Goal: Information Seeking & Learning: Understand process/instructions

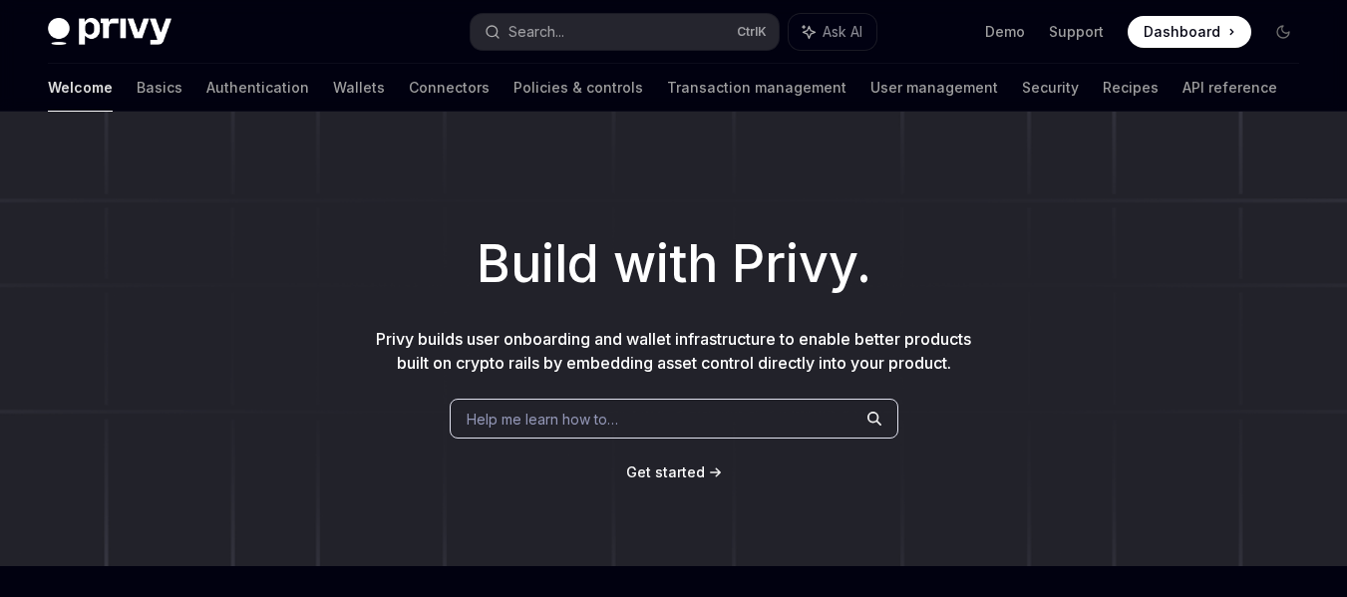
click at [648, 471] on span "Get started" at bounding box center [665, 472] width 79 height 17
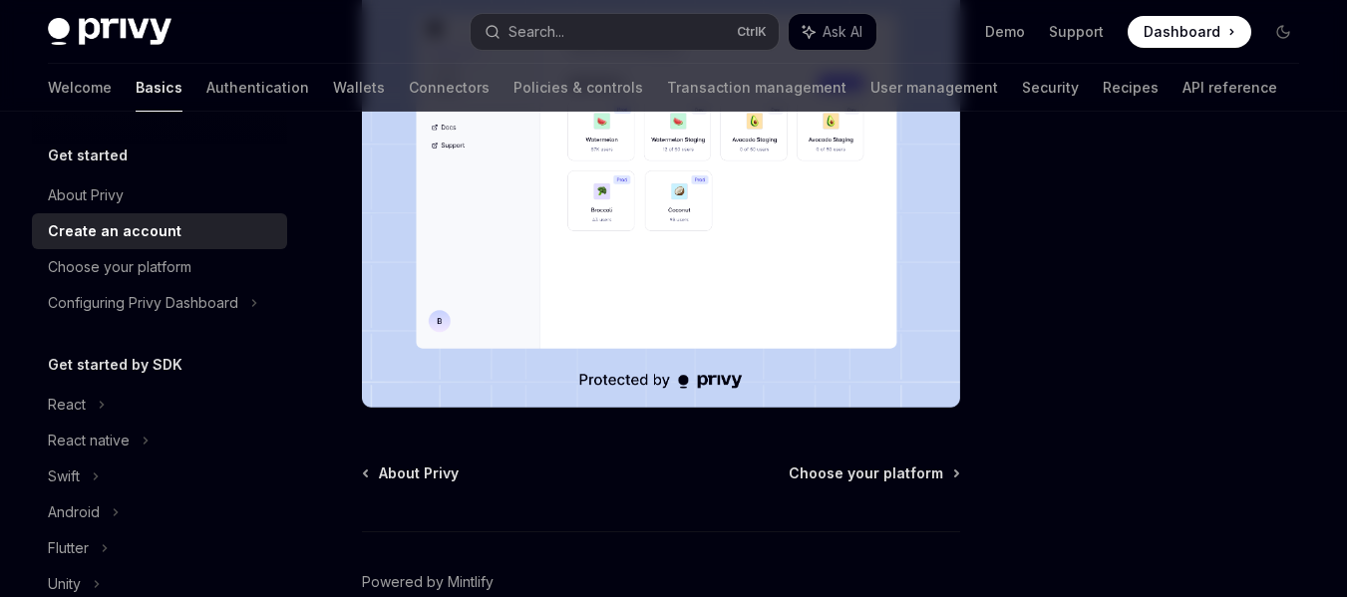
scroll to position [520, 0]
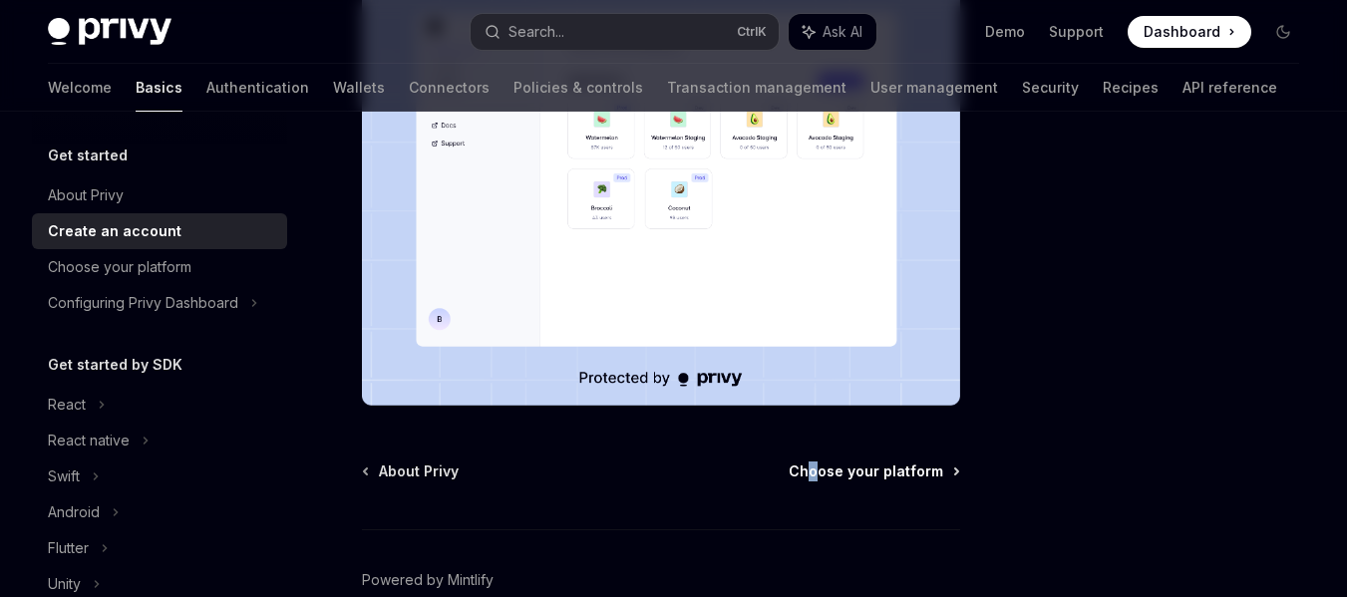
drag, startPoint x: 822, startPoint y: 414, endPoint x: 816, endPoint y: 439, distance: 25.6
click at [816, 439] on div "Get started Create an account OpenAI Open in ChatGPT OpenAI Open in ChatGPT To …" at bounding box center [474, 166] width 980 height 1071
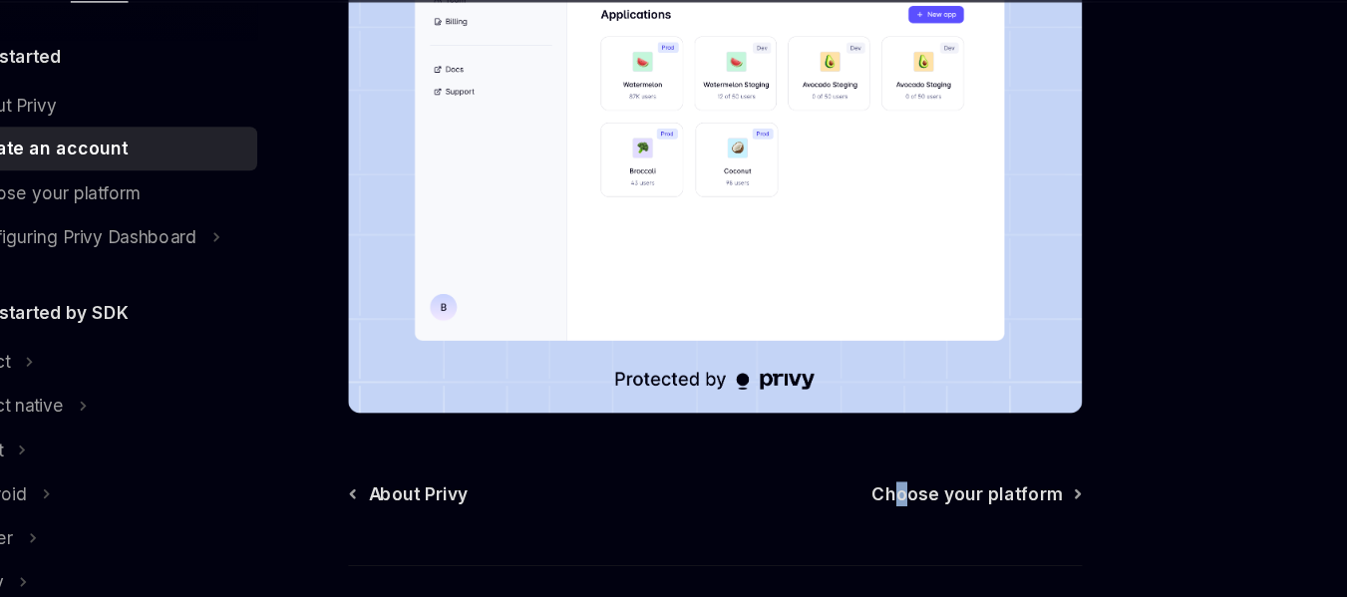
scroll to position [597, 0]
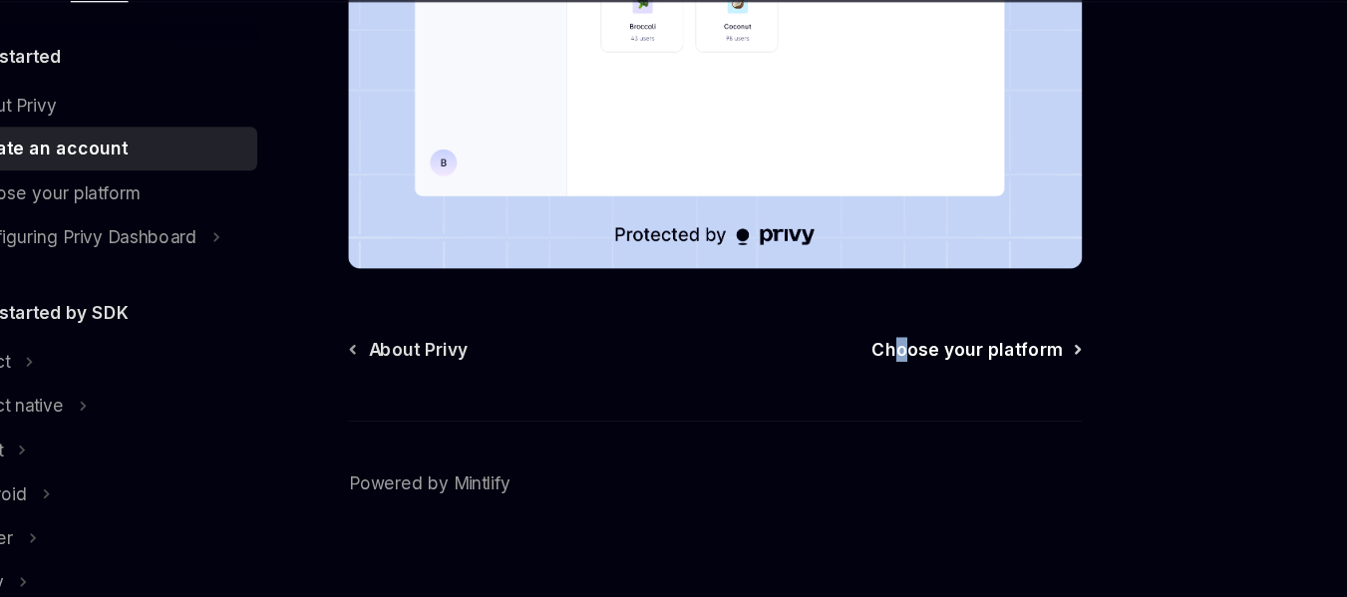
click at [858, 385] on span "Choose your platform" at bounding box center [866, 395] width 155 height 20
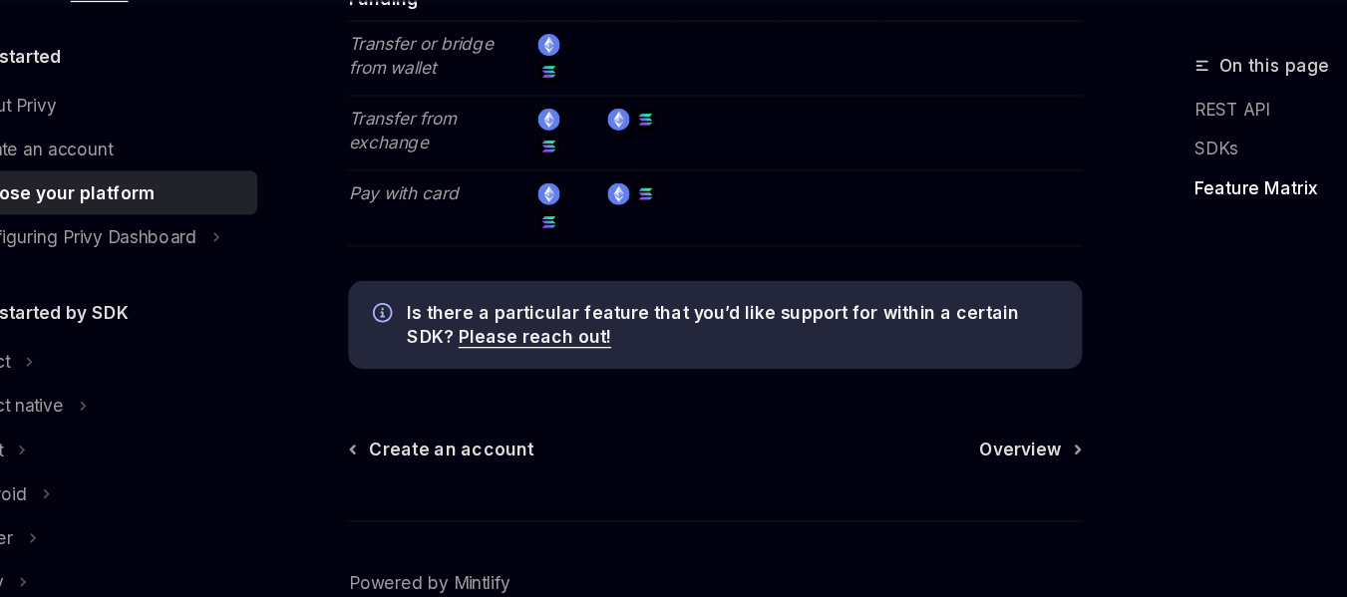
scroll to position [4144, 0]
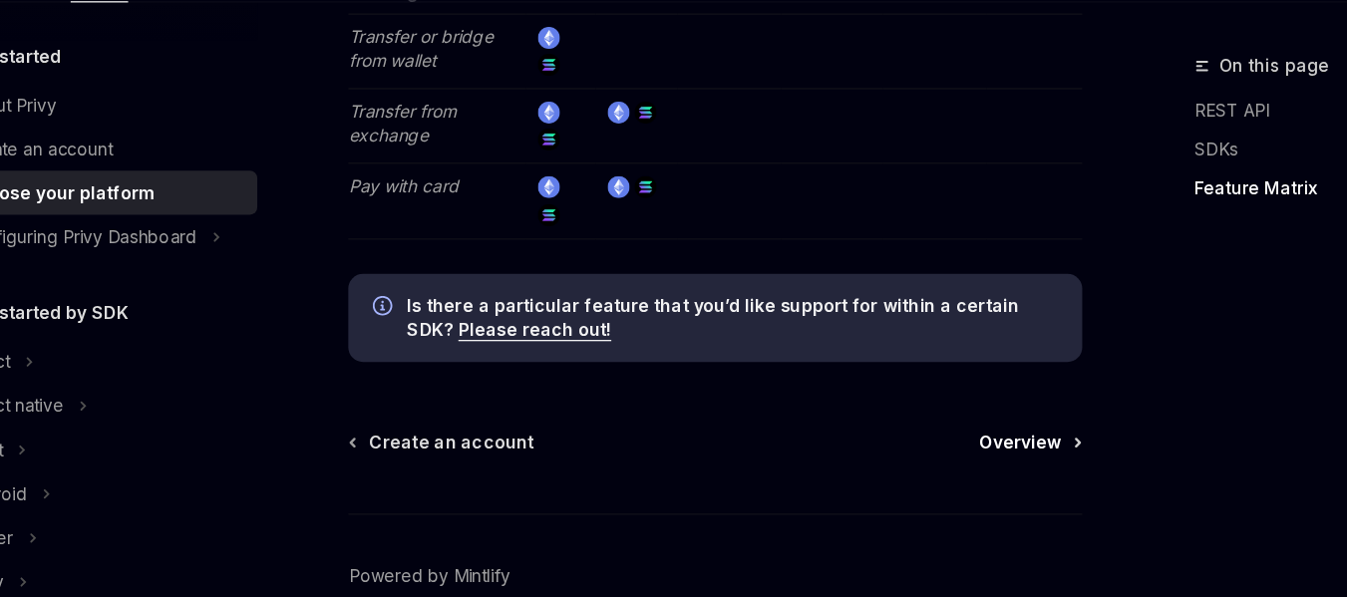
click at [916, 461] on span "Overview" at bounding box center [909, 471] width 67 height 20
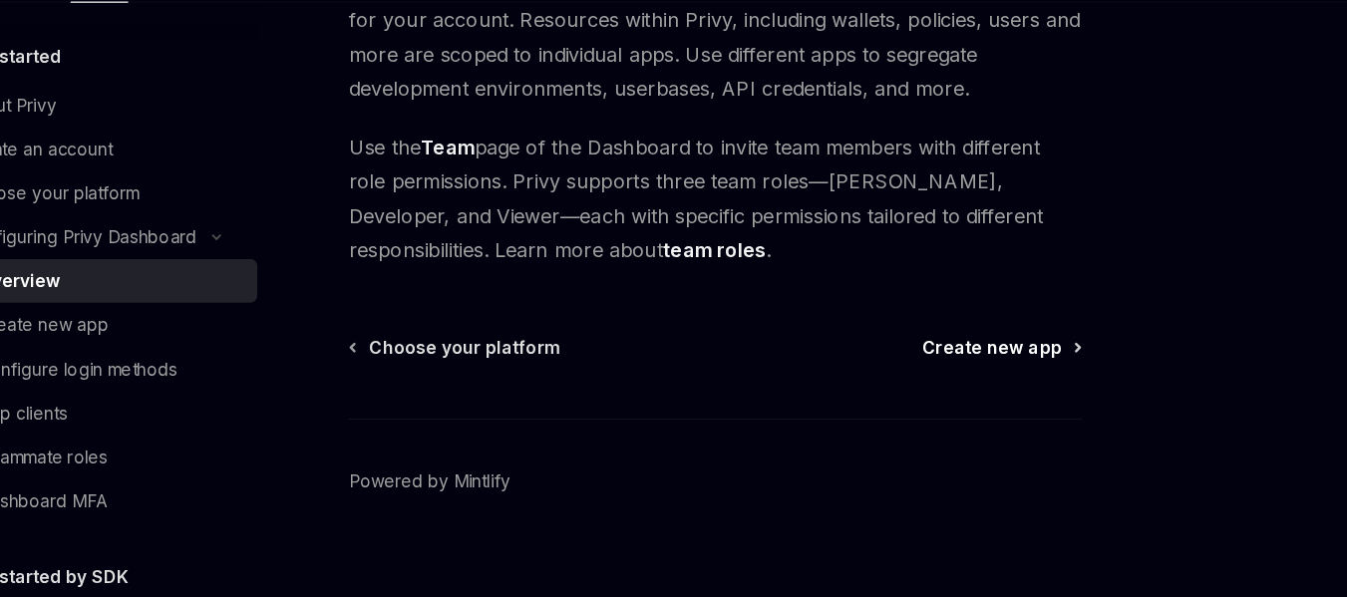
scroll to position [253, 0]
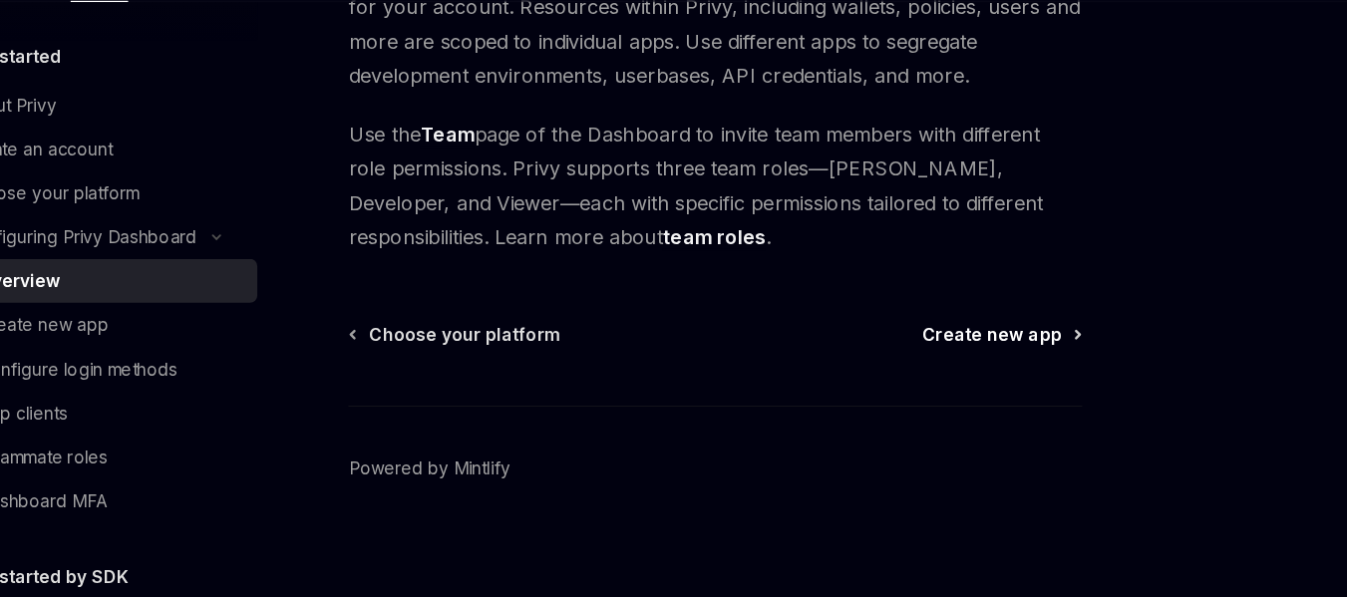
click at [862, 376] on span "Create new app" at bounding box center [886, 383] width 114 height 20
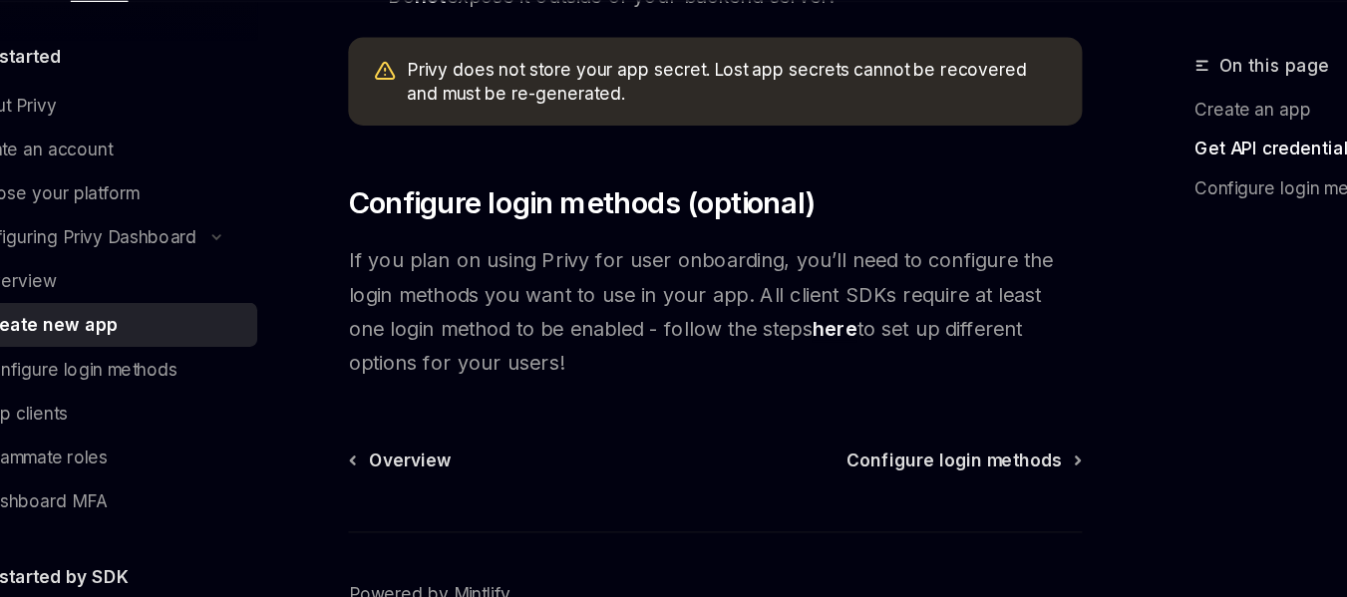
scroll to position [745, 0]
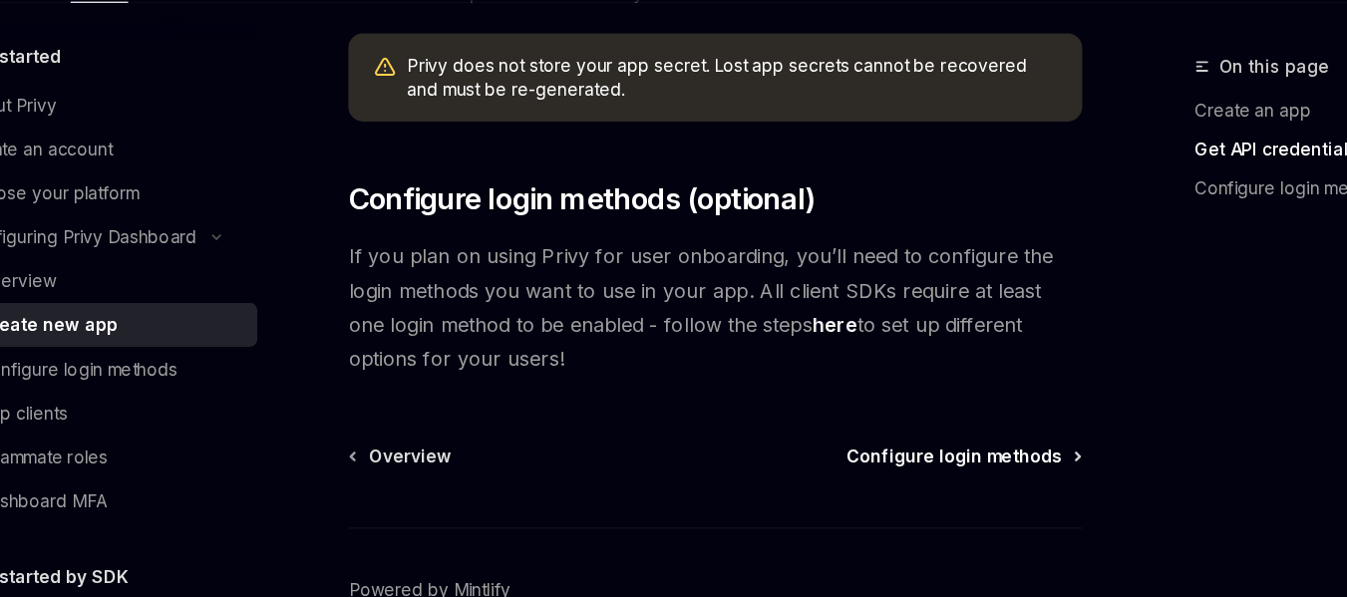
click at [843, 478] on span "Configure login methods" at bounding box center [855, 482] width 175 height 20
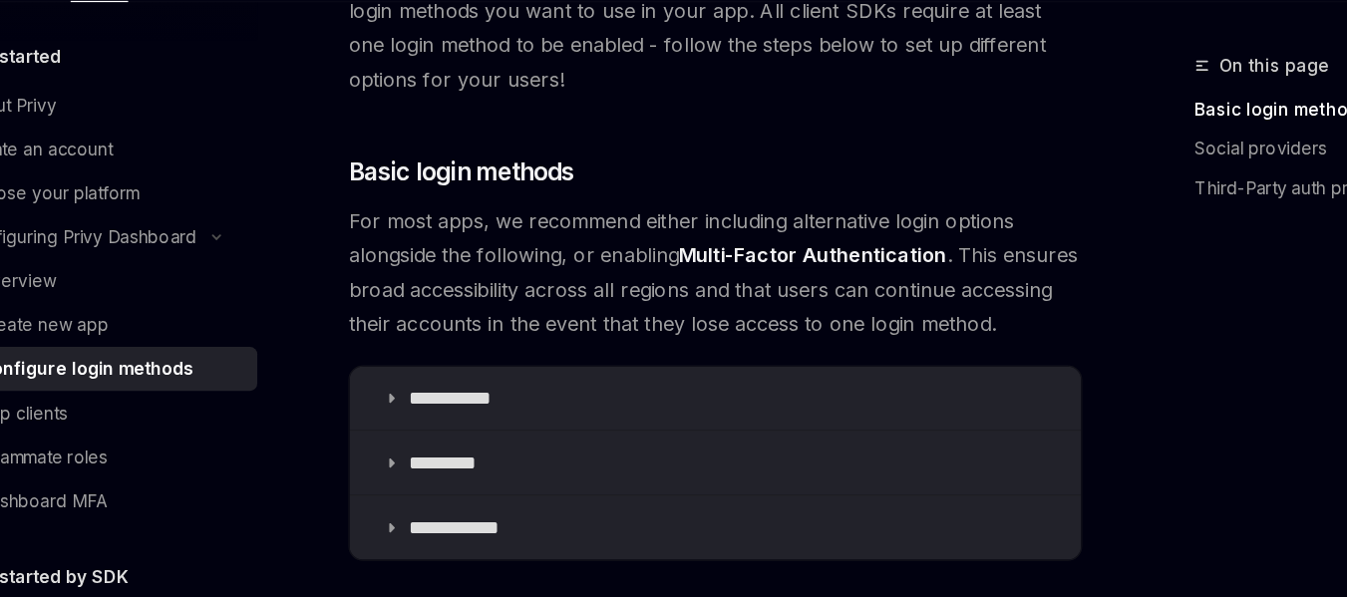
scroll to position [177, 0]
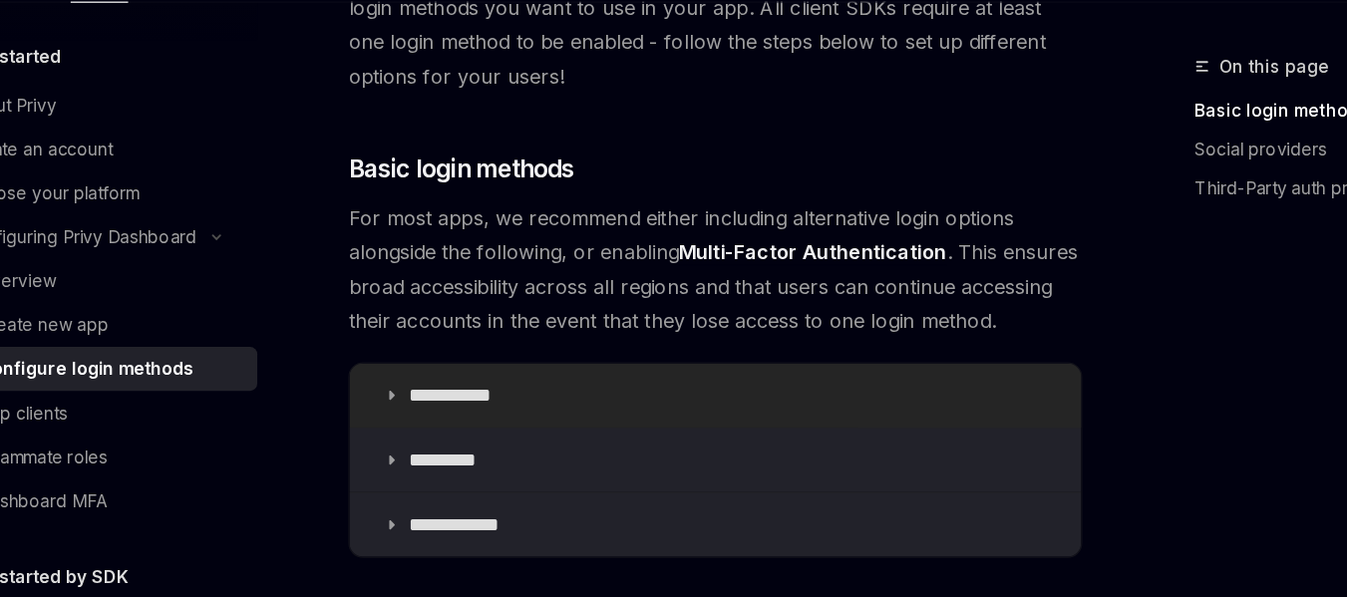
click at [605, 439] on summary "**********" at bounding box center [661, 432] width 596 height 52
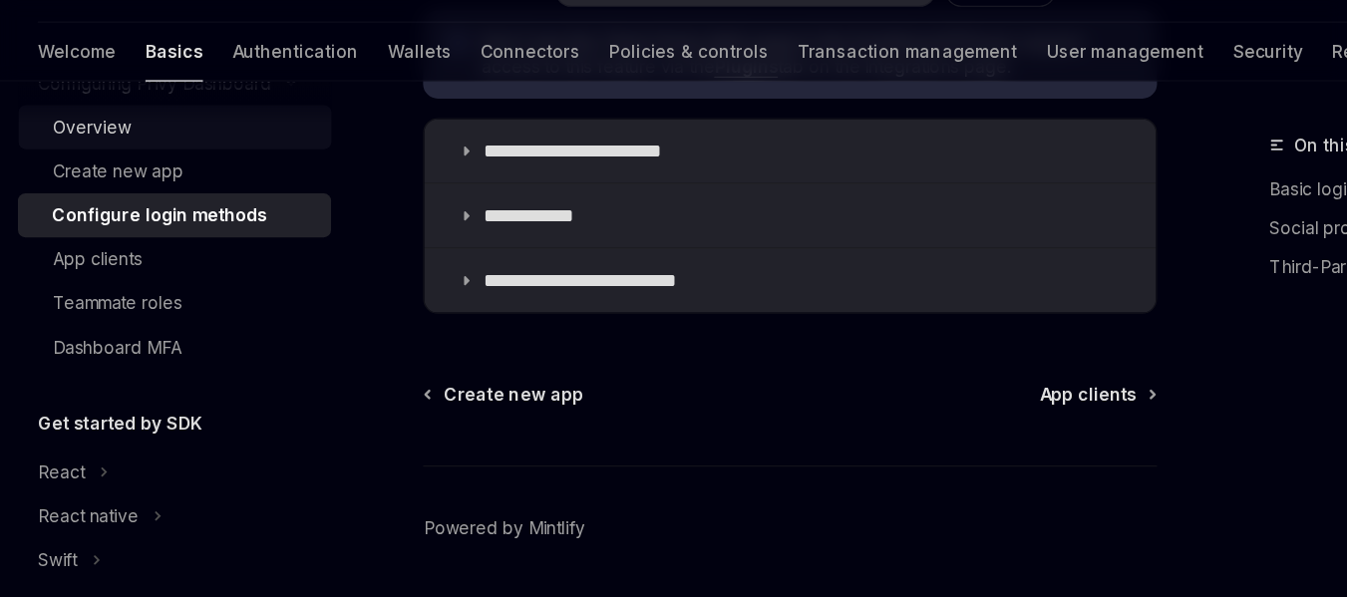
scroll to position [234, 0]
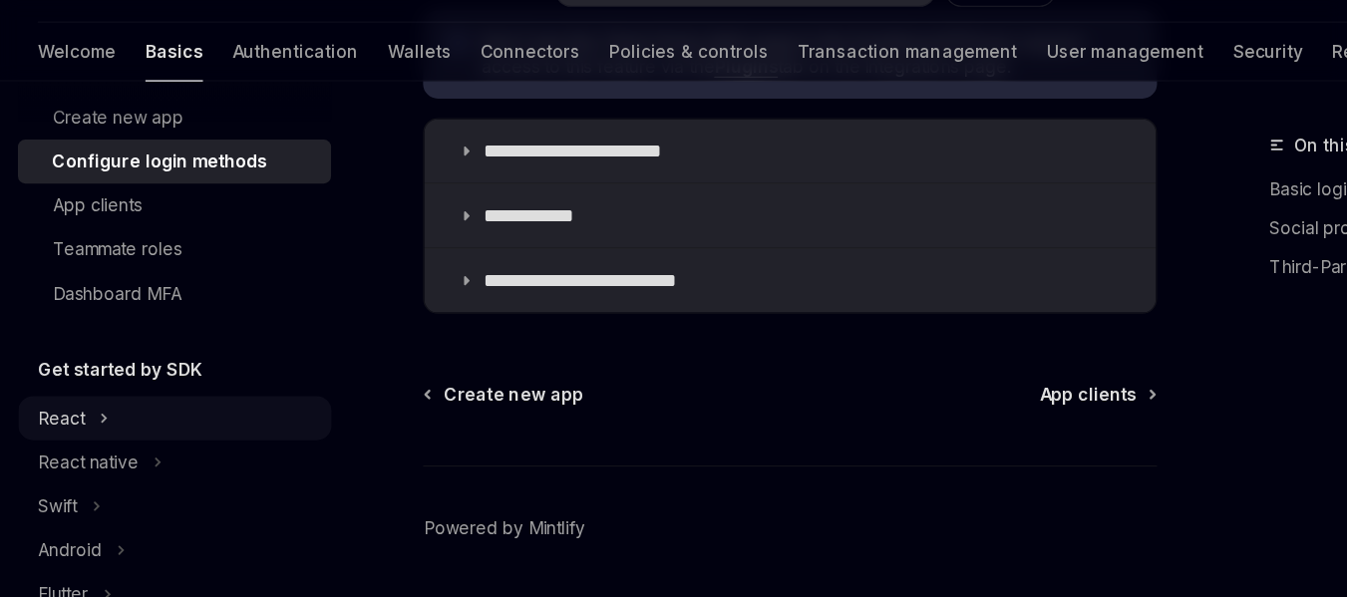
click at [89, 379] on div "React" at bounding box center [159, 386] width 255 height 36
type textarea "*"
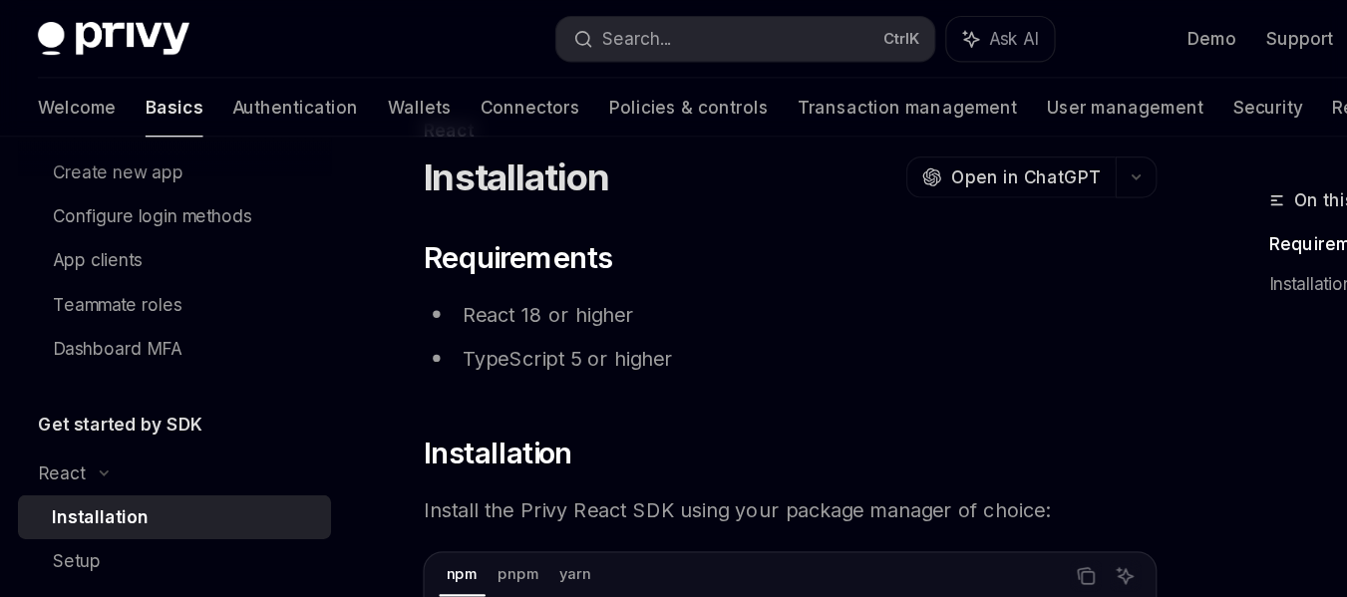
scroll to position [55, 0]
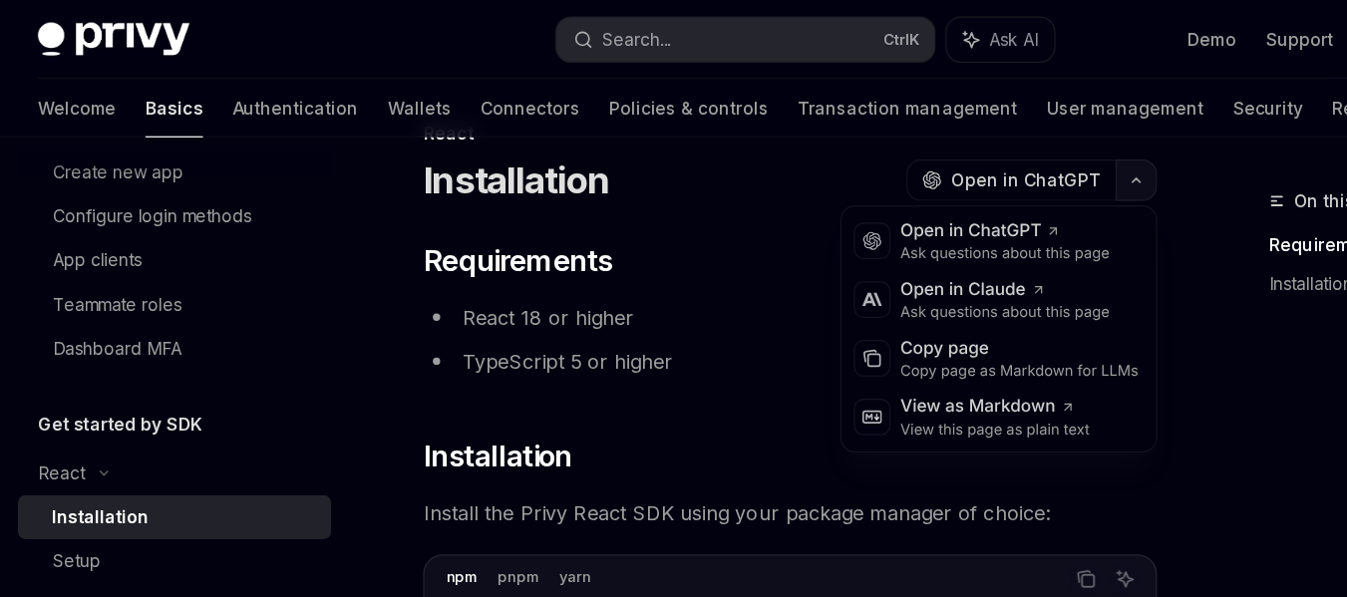
click at [939, 149] on icon "button" at bounding box center [943, 147] width 24 height 8
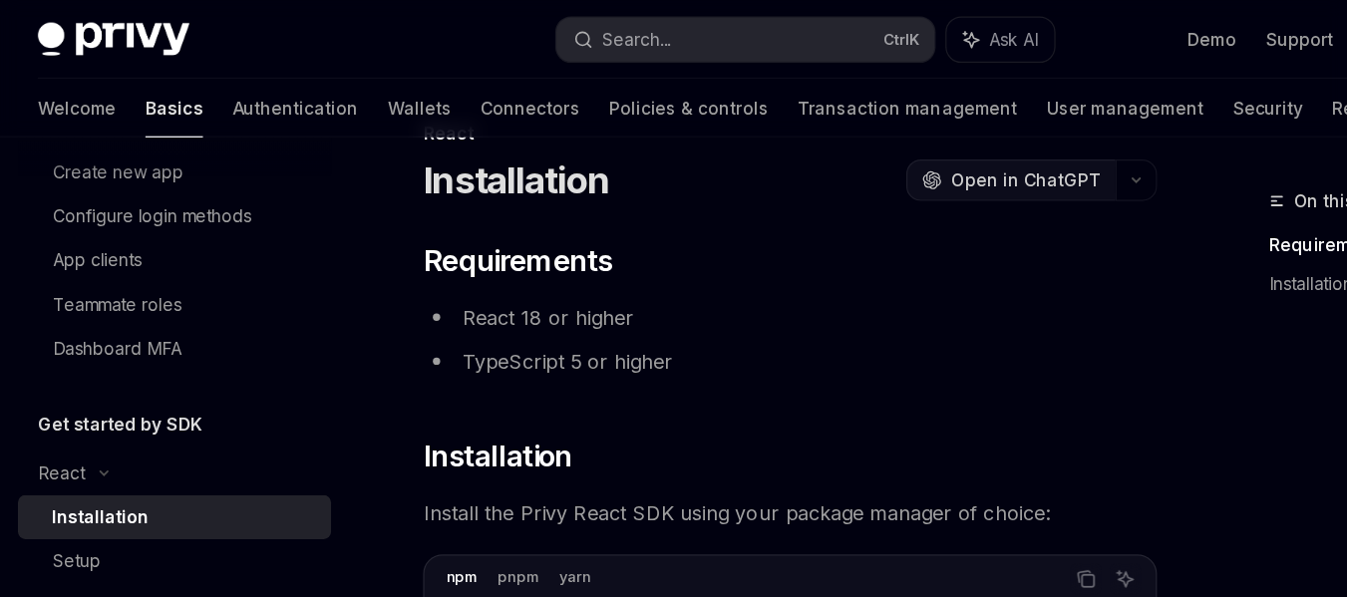
click at [844, 148] on span "Open in ChatGPT" at bounding box center [854, 147] width 122 height 20
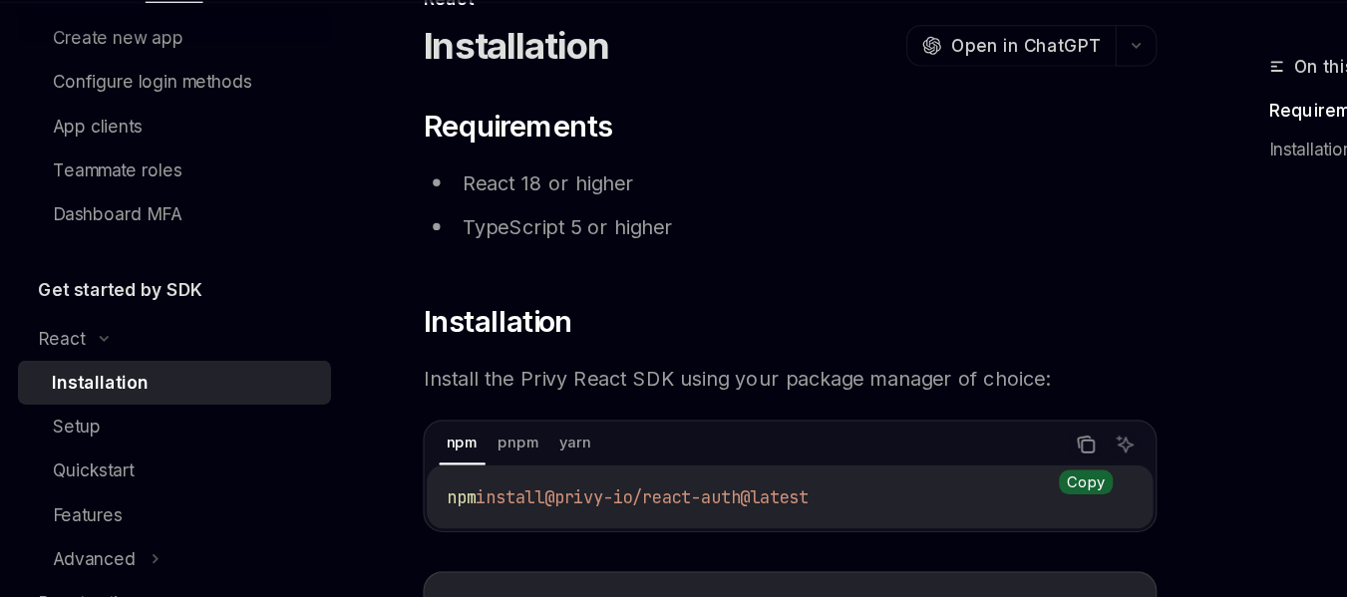
click at [896, 466] on icon "Copy the contents from the code block" at bounding box center [901, 470] width 10 height 9
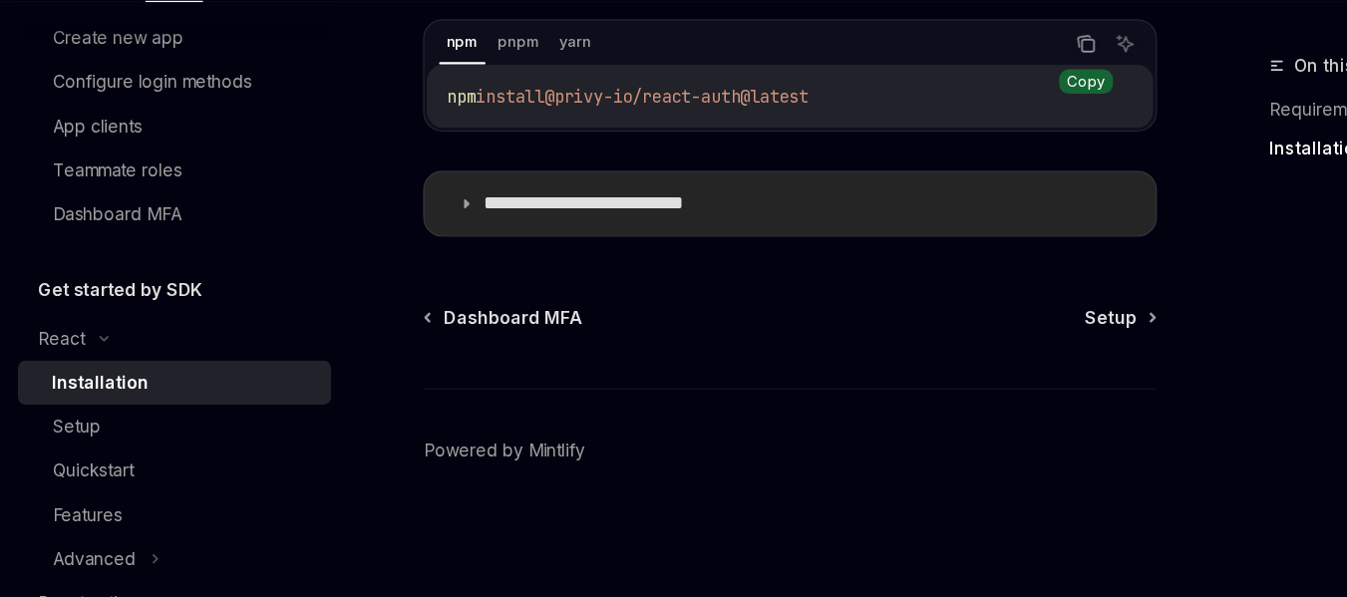
scroll to position [383, 0]
click at [932, 361] on span "Setup" at bounding box center [922, 367] width 42 height 20
type textarea "*"
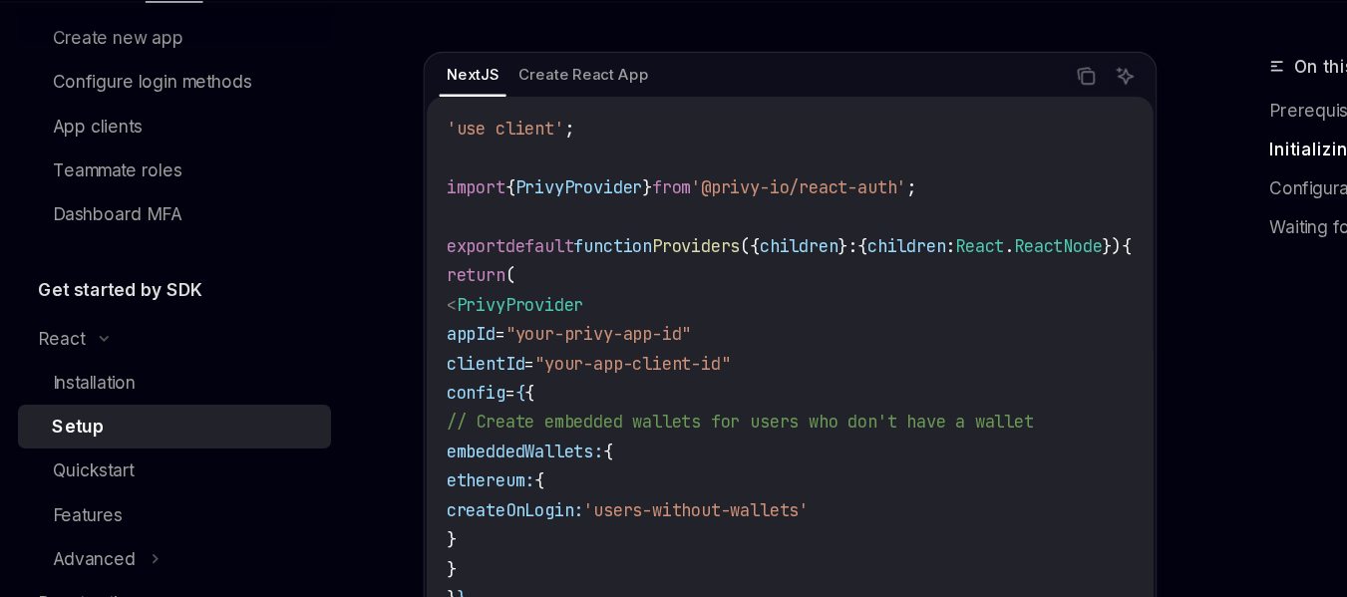
scroll to position [683, 0]
